Goal: Information Seeking & Learning: Learn about a topic

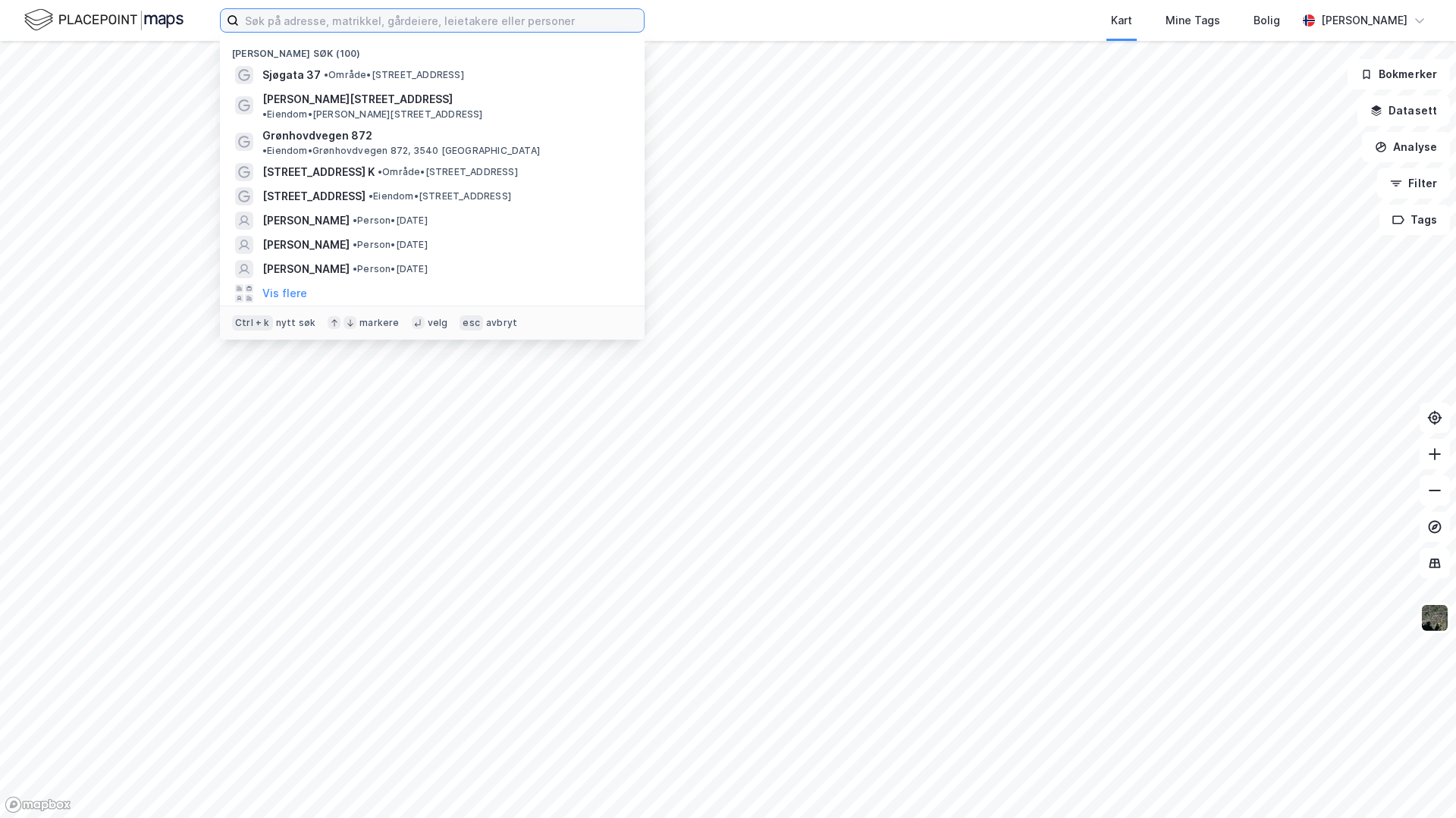
click at [307, 23] on input at bounding box center [441, 20] width 405 height 23
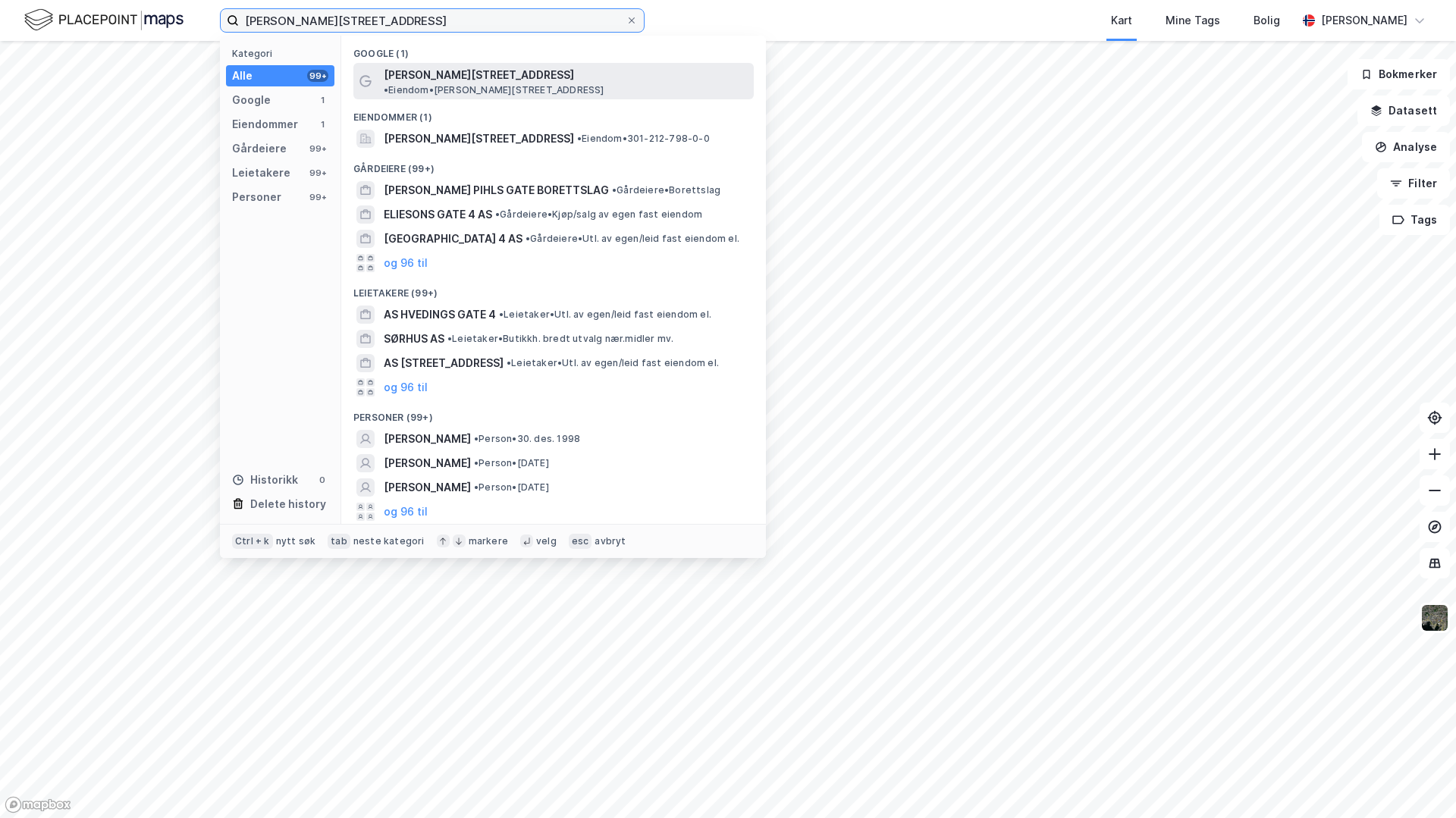
type input "[PERSON_NAME][STREET_ADDRESS]"
click at [432, 71] on span "[PERSON_NAME][STREET_ADDRESS]" at bounding box center [479, 75] width 191 height 19
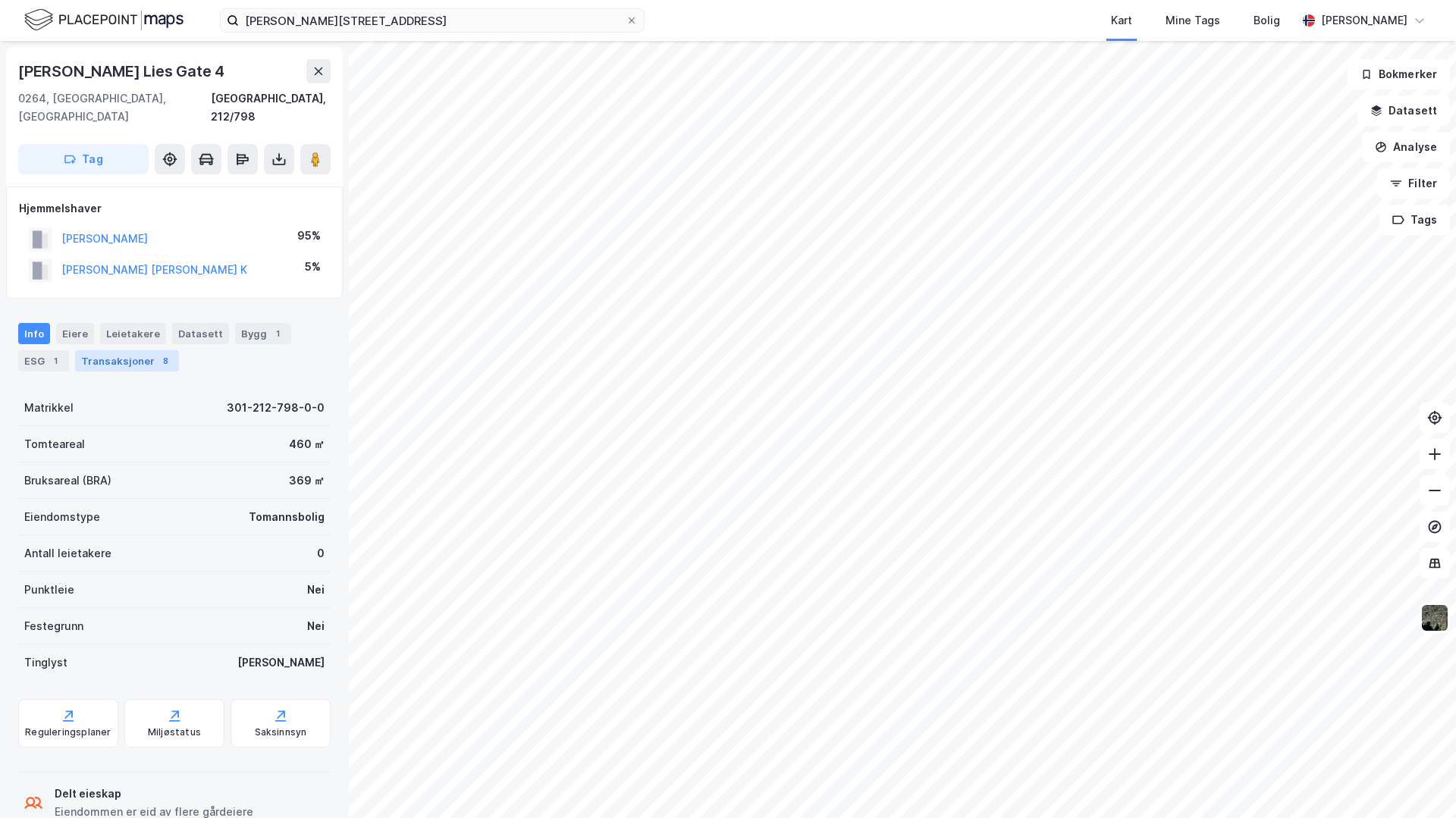
click at [108, 351] on div "Transaksjoner 8" at bounding box center [127, 361] width 104 height 21
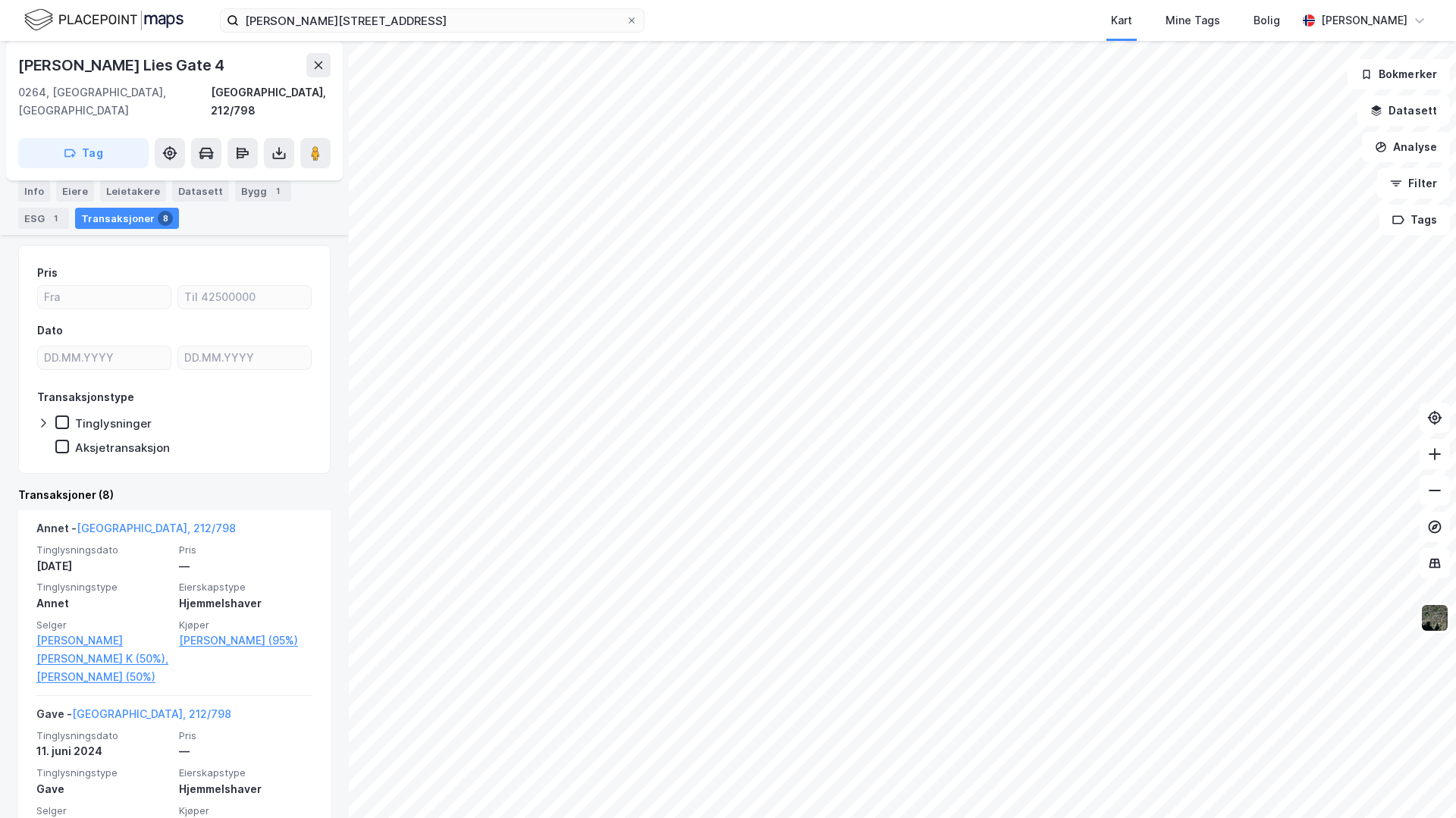
scroll to position [69, 0]
